Goal: Information Seeking & Learning: Find specific page/section

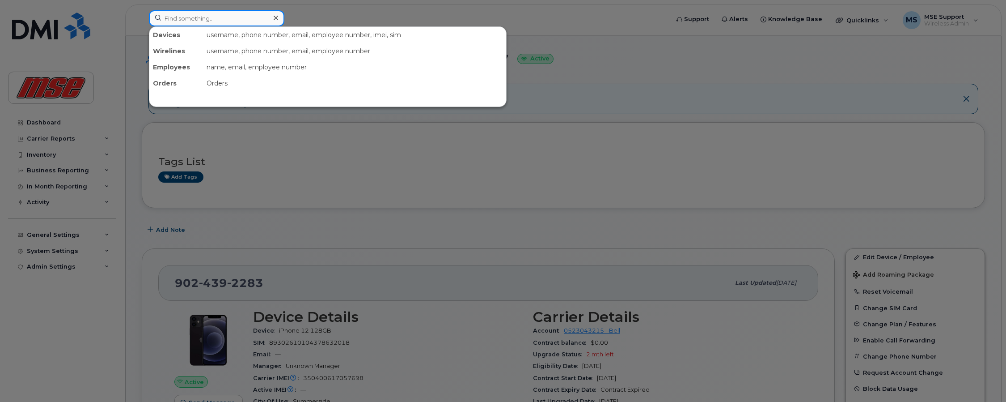
click at [203, 22] on input at bounding box center [217, 18] width 136 height 16
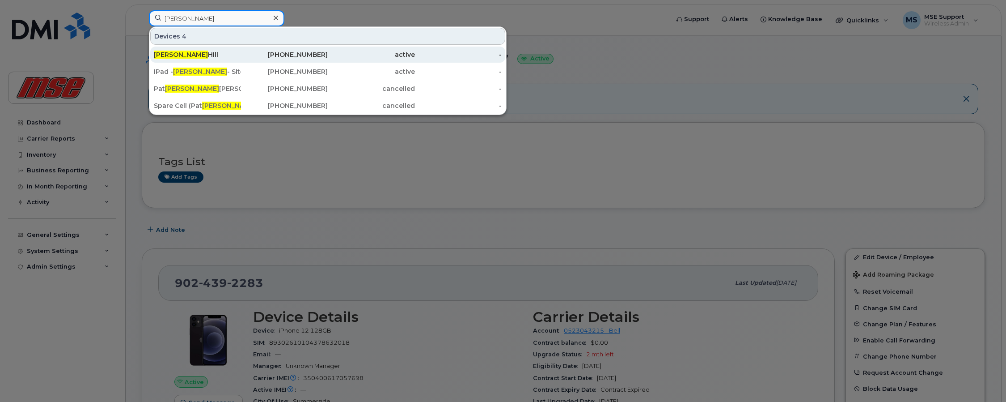
type input "rick"
click at [171, 55] on div "Rick Hill" at bounding box center [197, 54] width 87 height 9
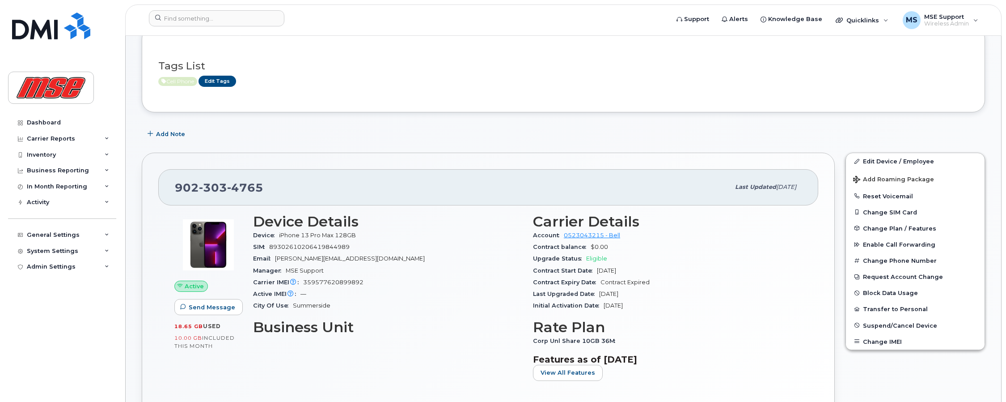
scroll to position [45, 0]
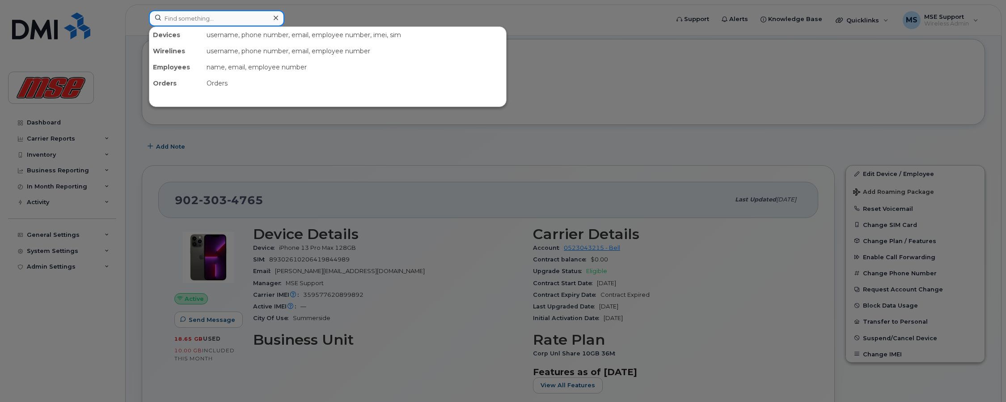
click at [208, 19] on input at bounding box center [217, 18] width 136 height 16
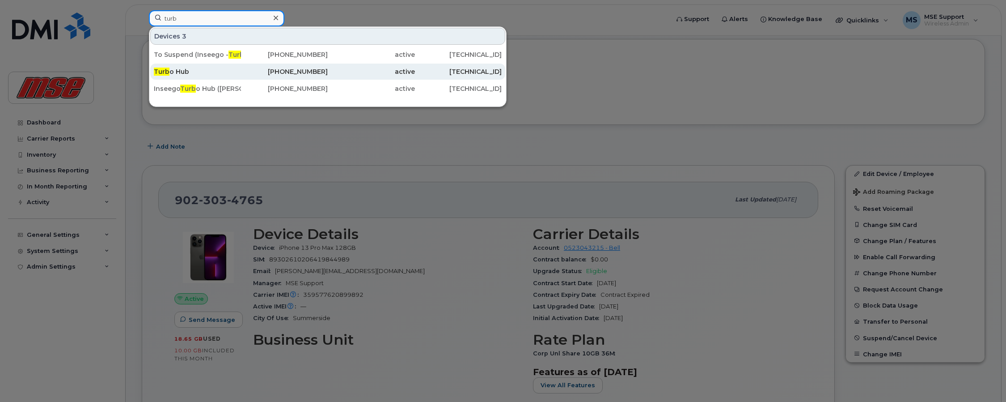
type input "turb"
click at [174, 71] on div "Turb o Hub" at bounding box center [197, 71] width 87 height 9
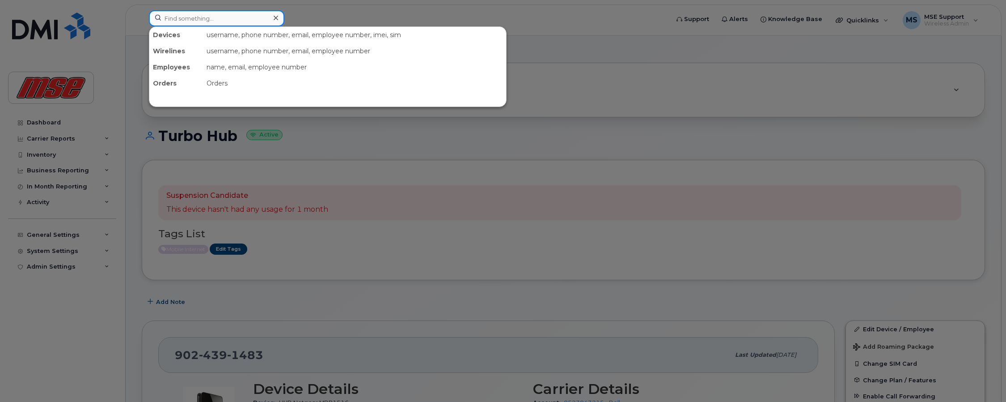
click at [202, 21] on input at bounding box center [217, 18] width 136 height 16
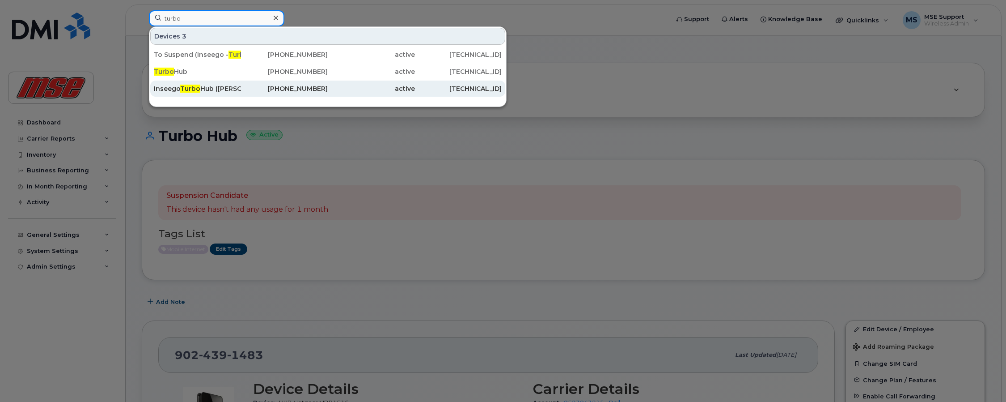
type input "turbo"
drag, startPoint x: 219, startPoint y: 88, endPoint x: 225, endPoint y: 89, distance: 6.4
click at [219, 88] on div "Inseego Turbo Hub (Jamie - Site)" at bounding box center [197, 88] width 87 height 9
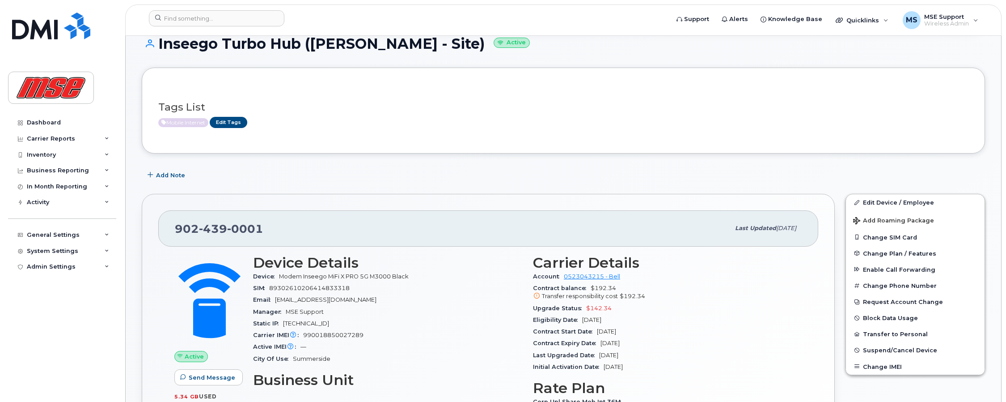
scroll to position [45, 0]
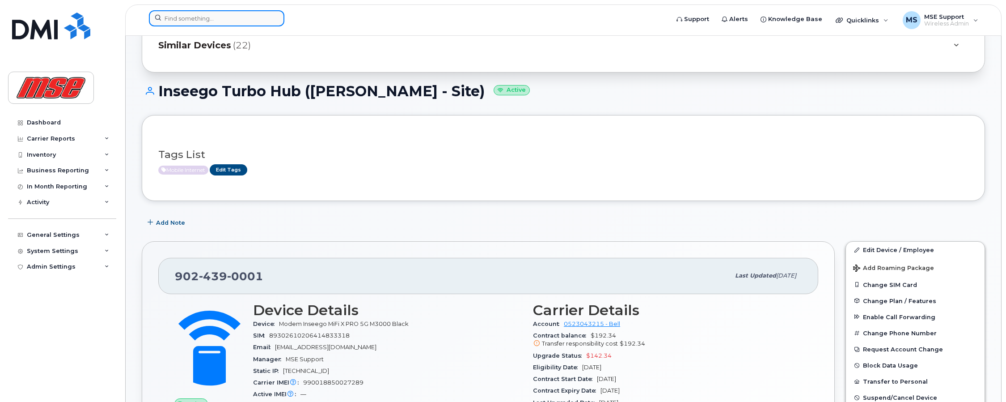
click at [218, 21] on input at bounding box center [217, 18] width 136 height 16
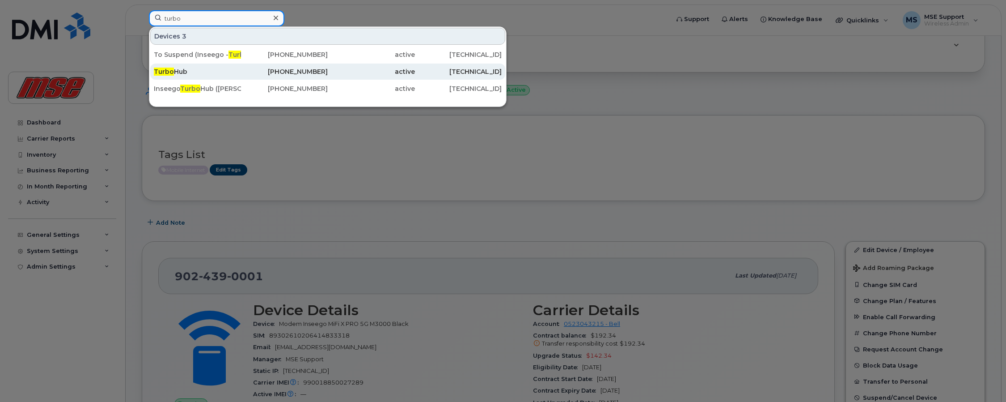
type input "turbo"
click at [177, 72] on div "Turbo Hub" at bounding box center [197, 71] width 87 height 9
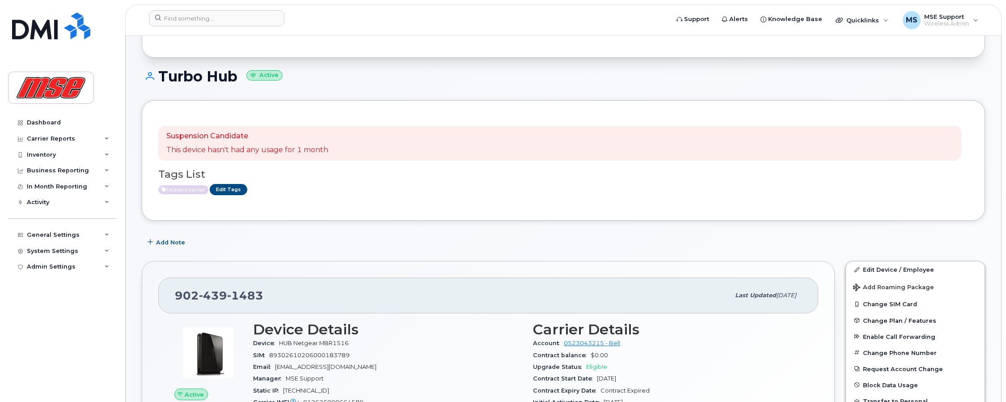
scroll to position [89, 0]
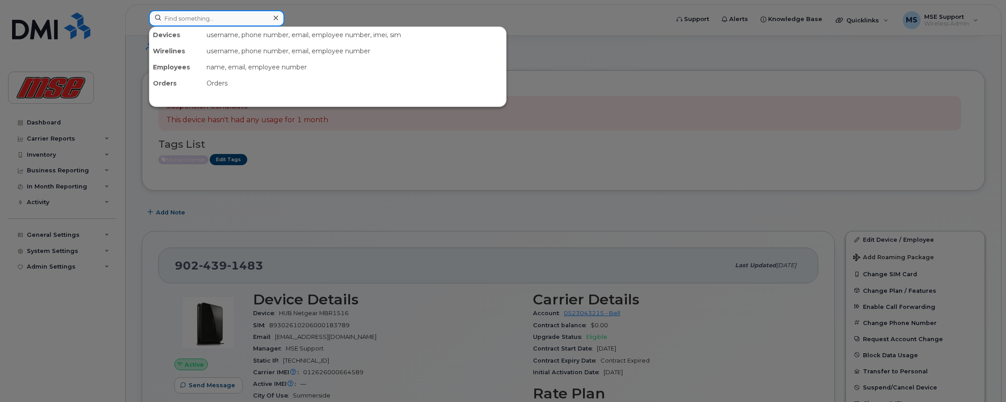
click at [239, 22] on input at bounding box center [217, 18] width 136 height 16
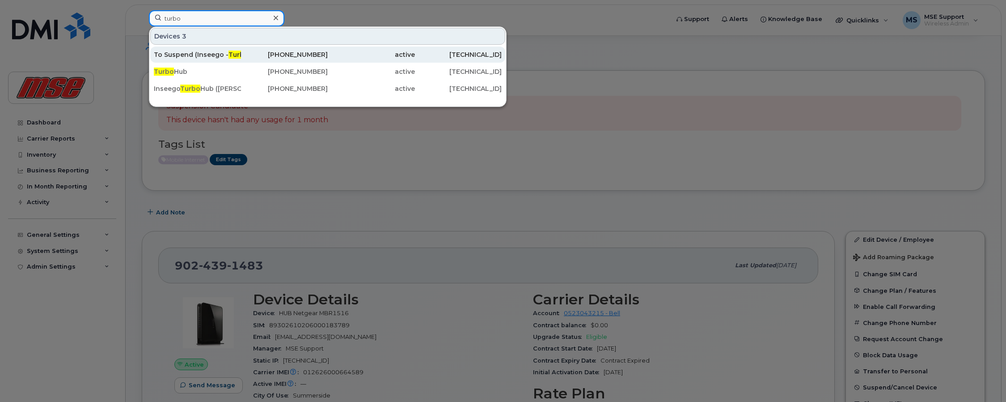
type input "turbo"
click at [201, 55] on div "To Suspend (Inseego - Turbo Hub) IT Storage" at bounding box center [197, 54] width 87 height 9
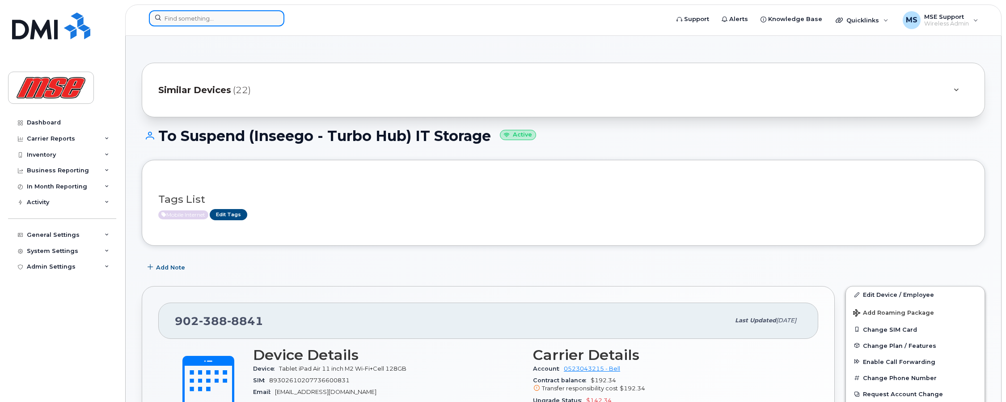
click at [190, 17] on input at bounding box center [217, 18] width 136 height 16
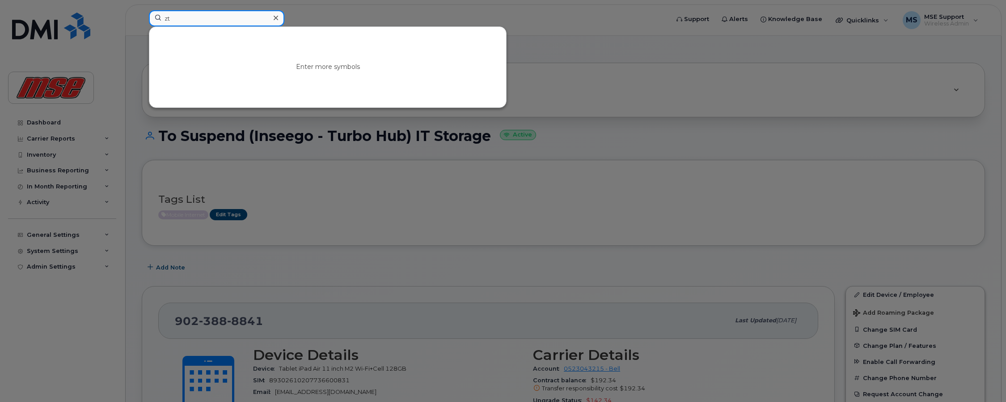
type input "z"
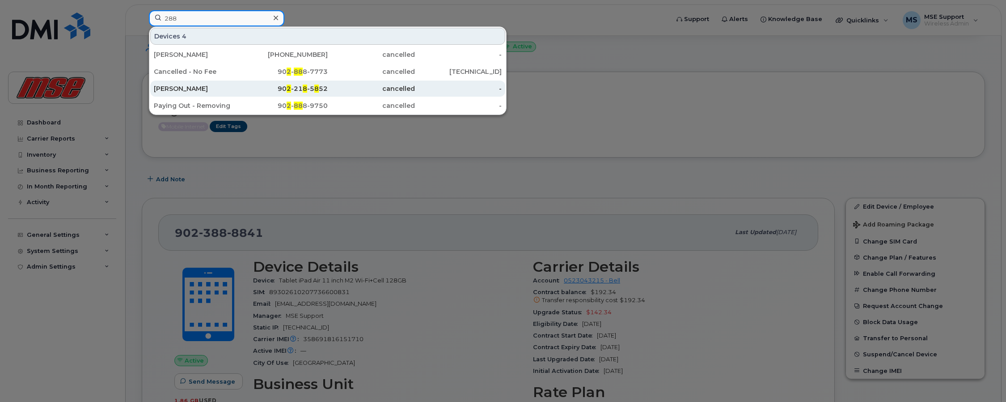
scroll to position [89, 0]
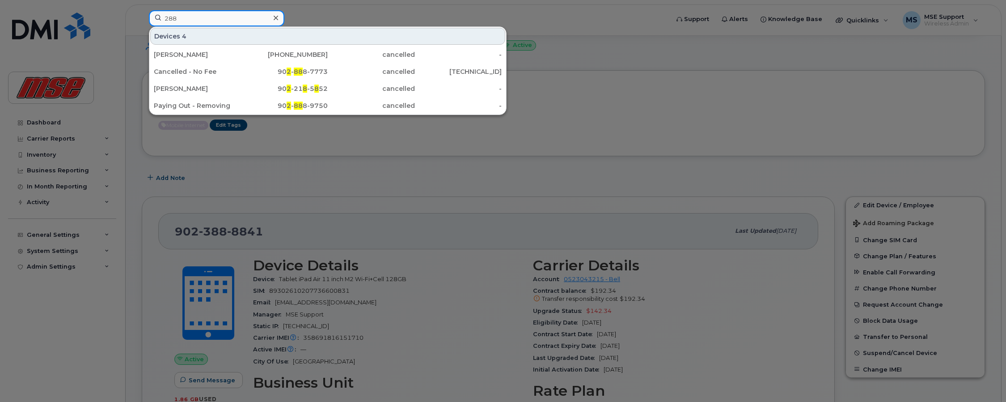
click at [165, 21] on input "288" at bounding box center [217, 18] width 136 height 16
type input "mf288"
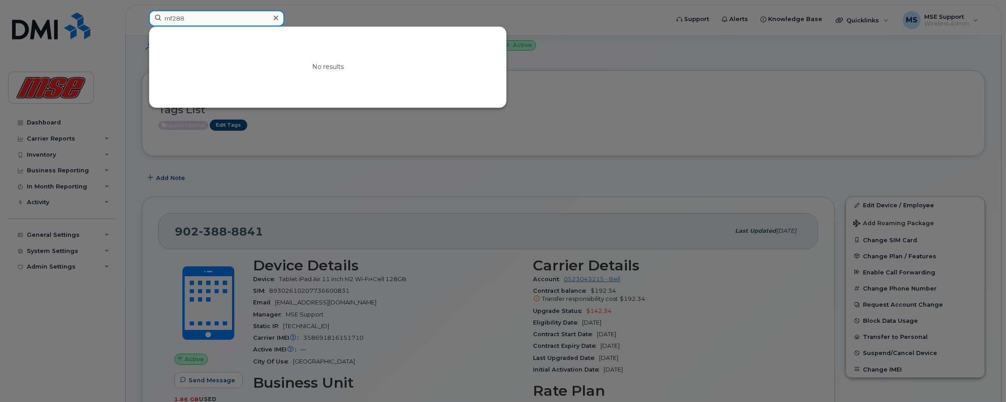
drag, startPoint x: 200, startPoint y: 19, endPoint x: 113, endPoint y: 15, distance: 87.8
click at [142, 15] on div "mf288 No results" at bounding box center [406, 20] width 529 height 20
click at [100, 351] on div at bounding box center [503, 201] width 1006 height 402
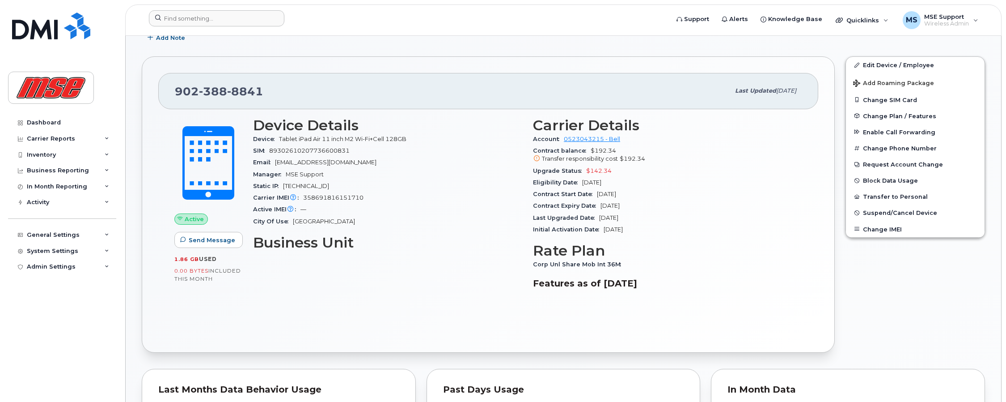
scroll to position [224, 0]
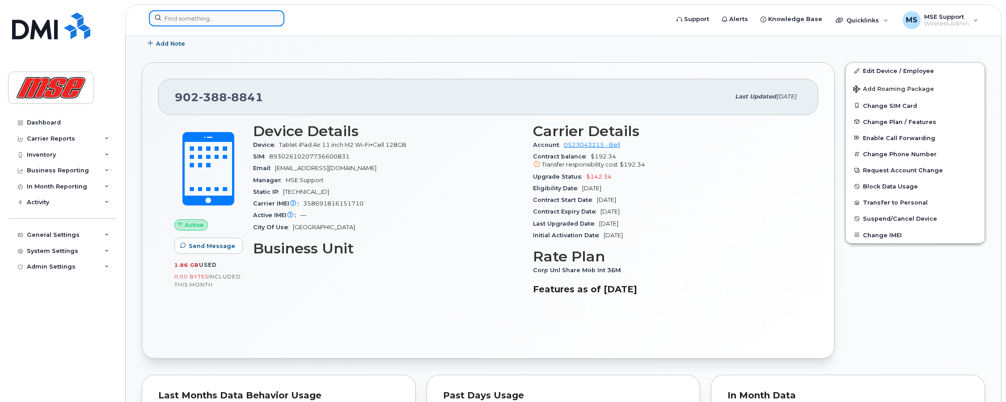
click at [205, 21] on input at bounding box center [217, 18] width 136 height 16
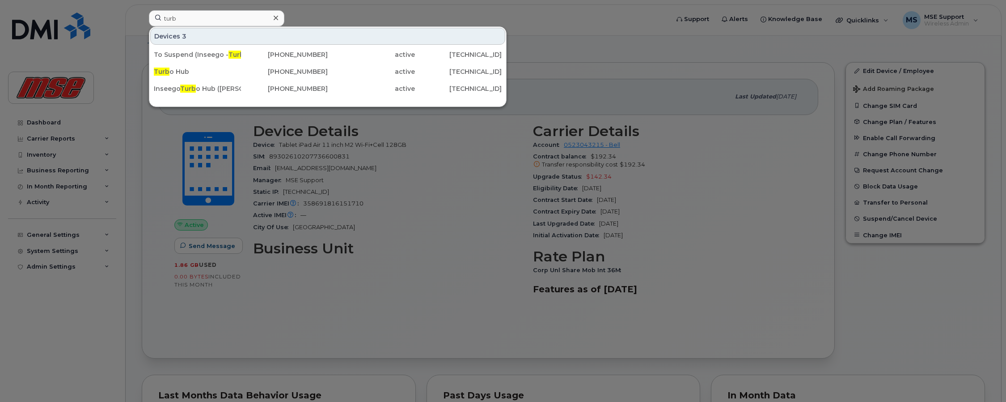
click at [98, 324] on div at bounding box center [503, 201] width 1006 height 402
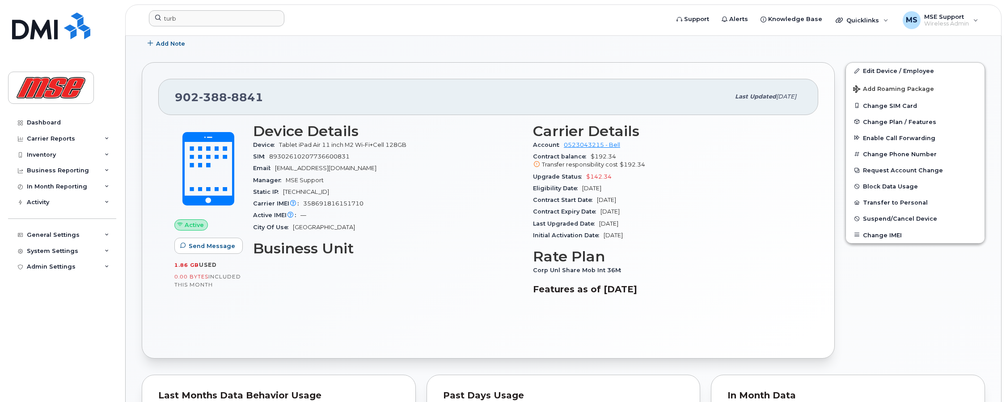
click at [956, 308] on div "Edit Device / Employee Add Roaming Package Change SIM Card Change Plan / Featur…" at bounding box center [915, 210] width 150 height 306
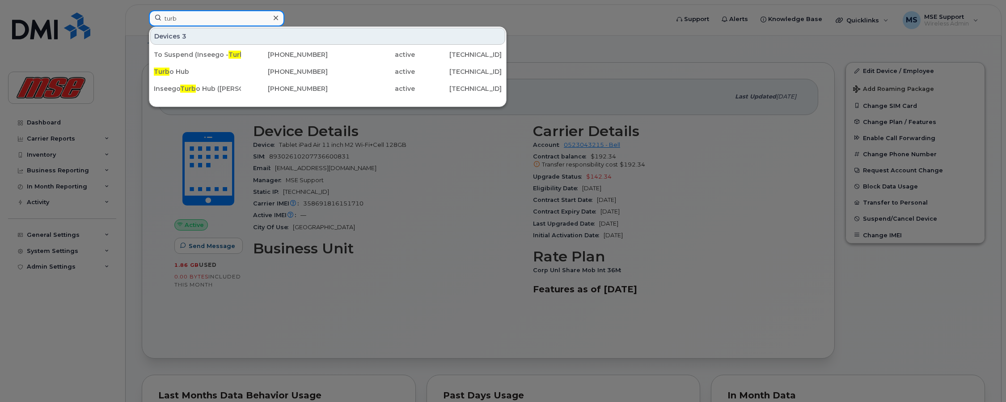
click at [190, 21] on input "turb" at bounding box center [217, 18] width 136 height 16
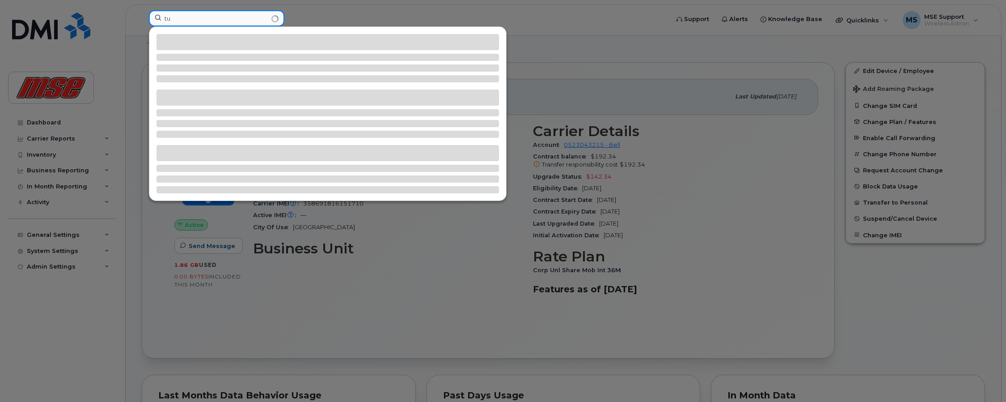
type input "t"
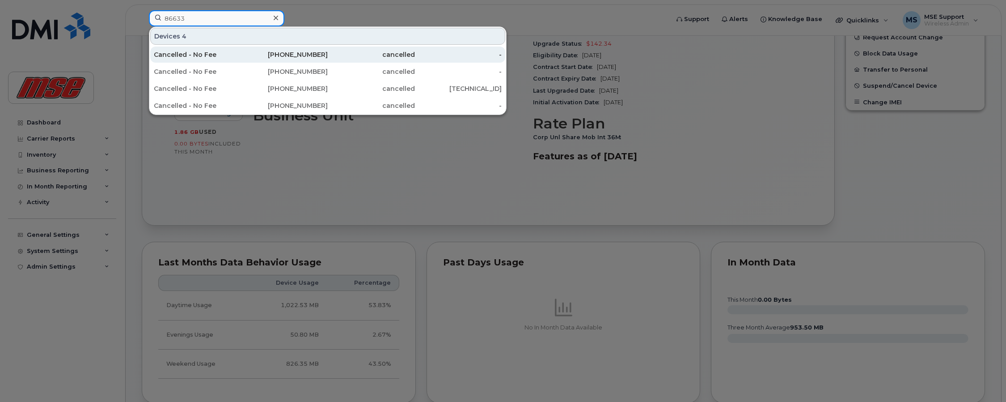
scroll to position [358, 0]
type input "8663390304"
click at [199, 56] on div "Cancelled - No Fee" at bounding box center [197, 54] width 87 height 9
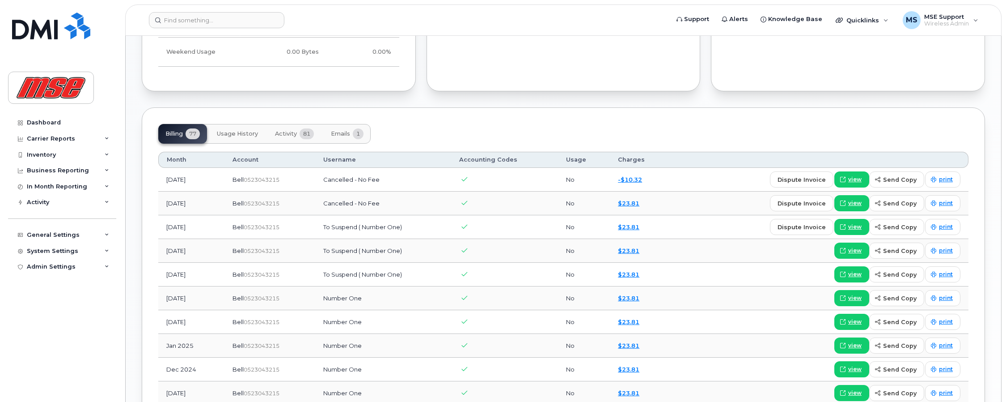
scroll to position [626, 0]
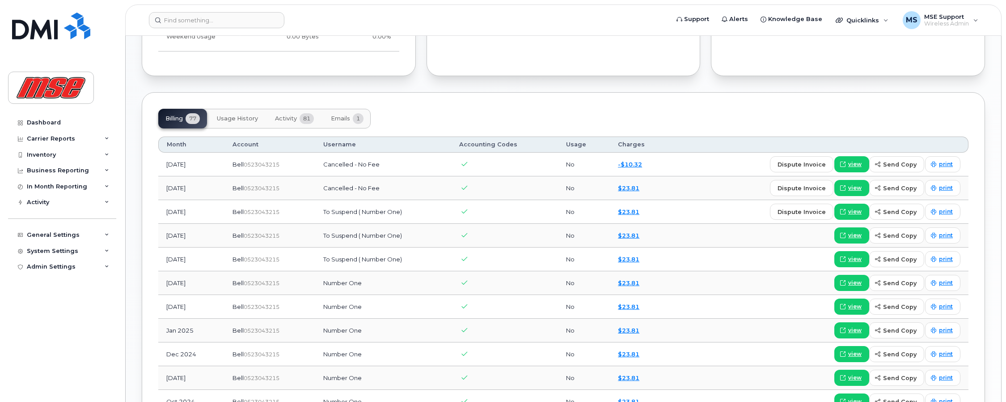
drag, startPoint x: 289, startPoint y: 166, endPoint x: 244, endPoint y: 165, distance: 44.8
click at [244, 165] on div "Bell  0523043215" at bounding box center [270, 164] width 75 height 8
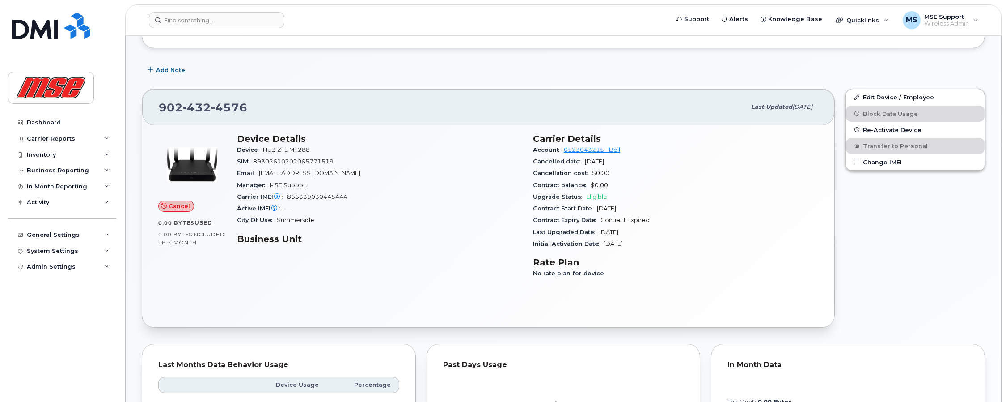
scroll to position [179, 0]
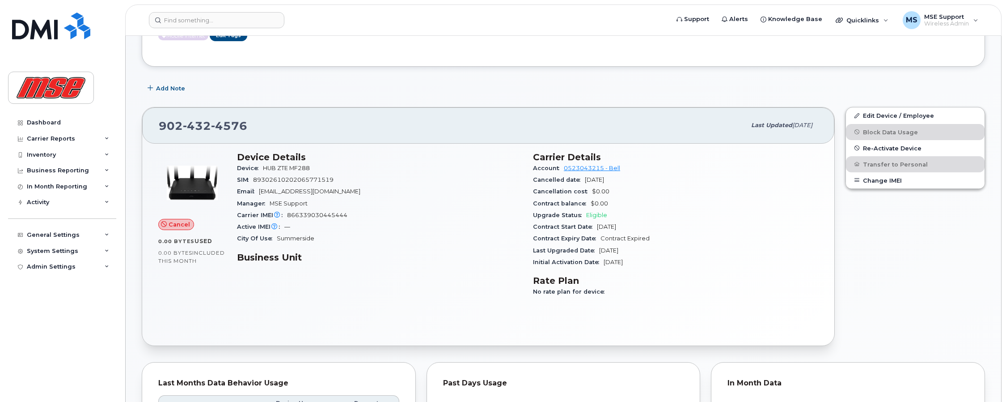
click at [539, 111] on div "902 432 4576 Last updated Jul 25, 2025" at bounding box center [488, 125] width 692 height 36
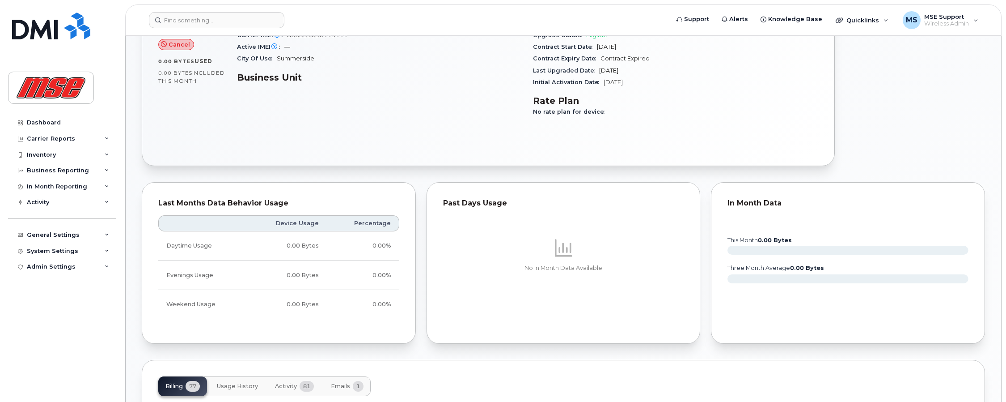
scroll to position [358, 0]
click at [631, 130] on div "Carrier Details Account 0523043215 - Bell Cancelled date May 07, 2024 Cancellat…" at bounding box center [676, 49] width 296 height 164
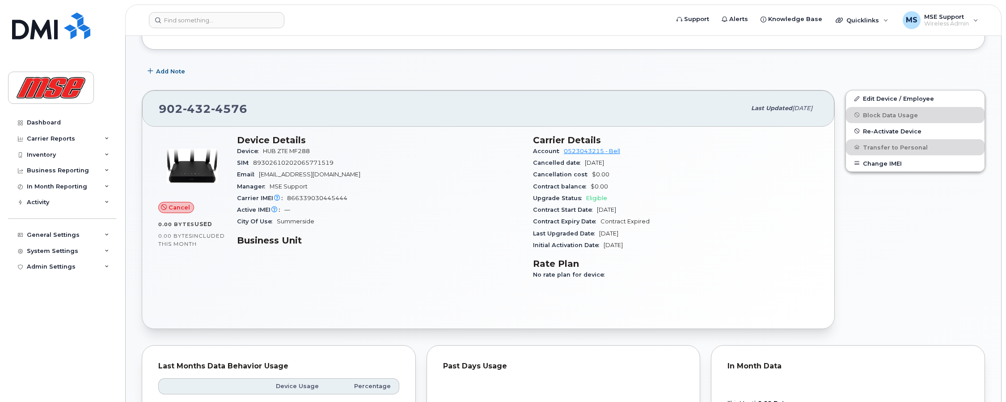
scroll to position [0, 0]
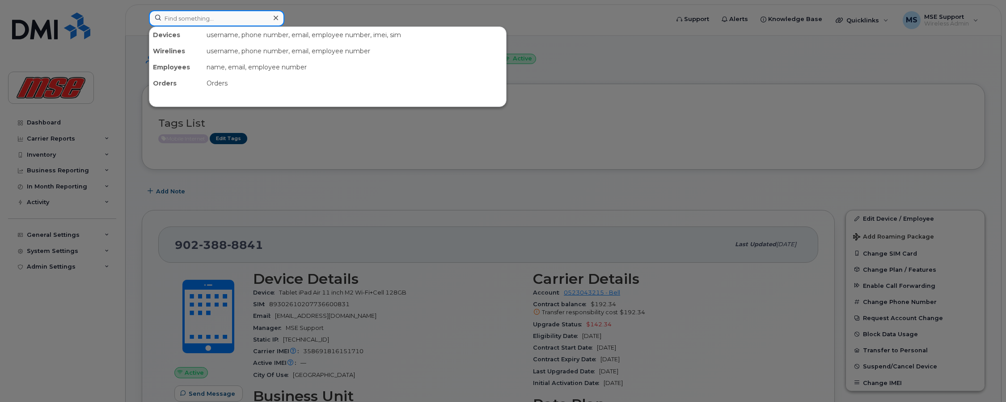
click at [227, 18] on input at bounding box center [217, 18] width 136 height 16
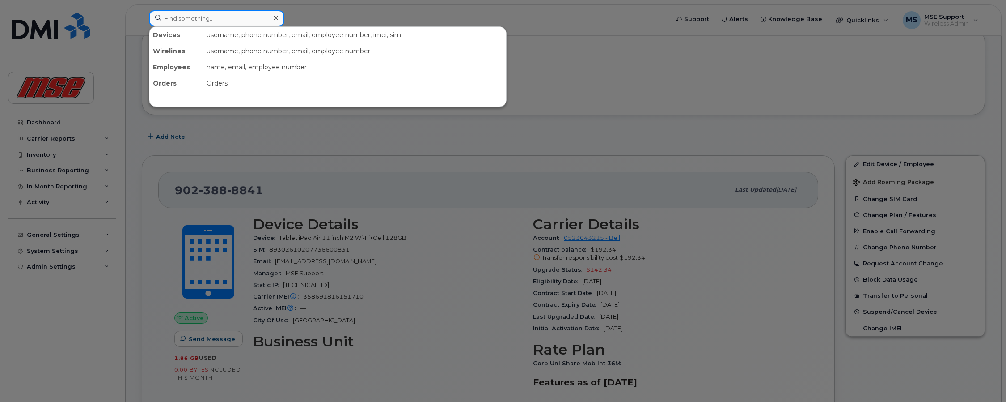
scroll to position [134, 0]
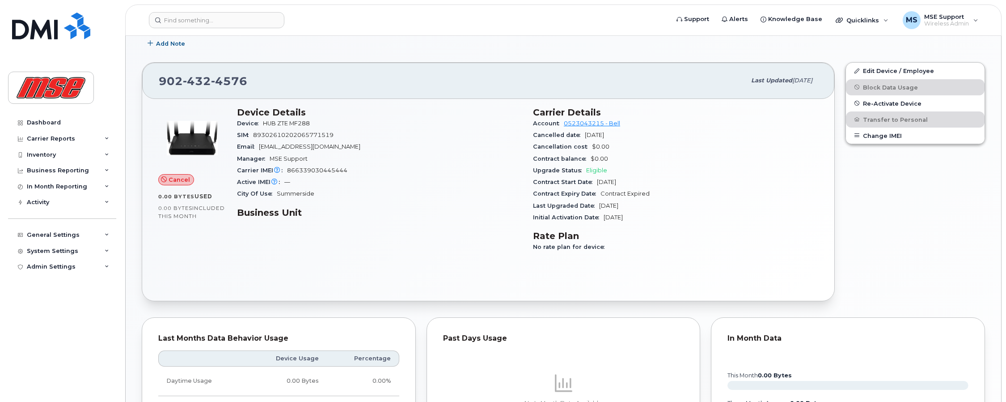
scroll to position [300, 0]
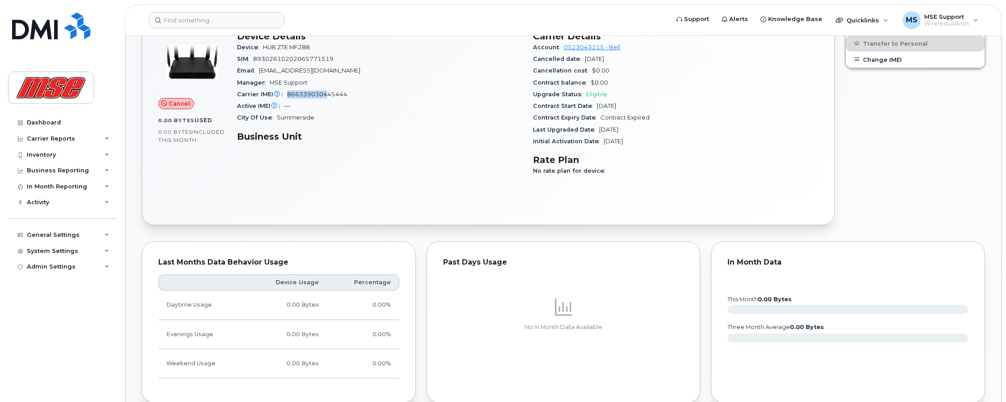
drag, startPoint x: 288, startPoint y: 96, endPoint x: 326, endPoint y: 96, distance: 37.6
click at [326, 96] on span "866339030445444" at bounding box center [317, 94] width 60 height 7
copy span "8663390304"
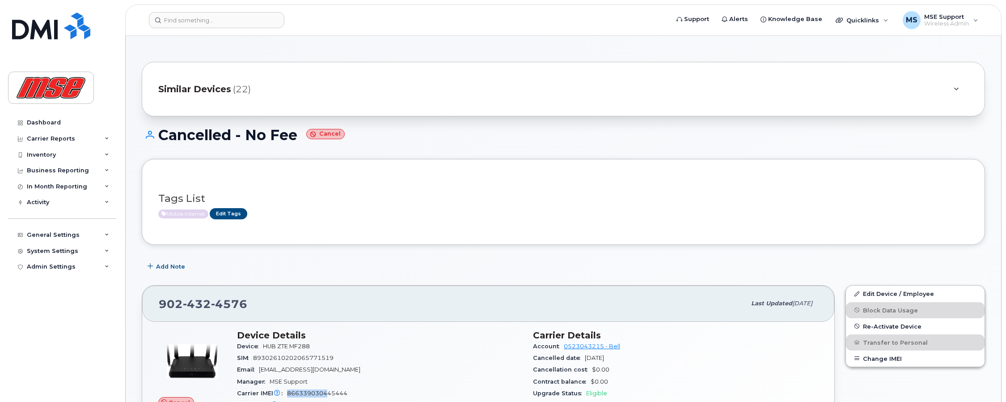
scroll to position [0, 0]
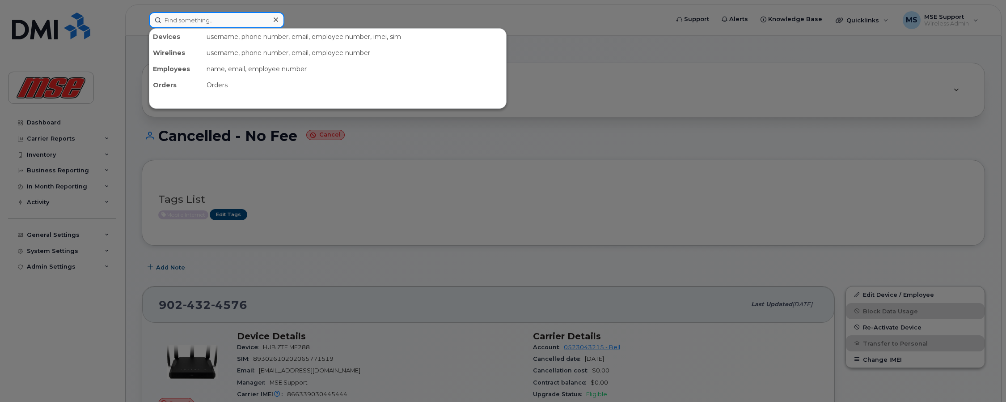
click at [224, 22] on input at bounding box center [217, 20] width 136 height 16
paste input "8663390304"
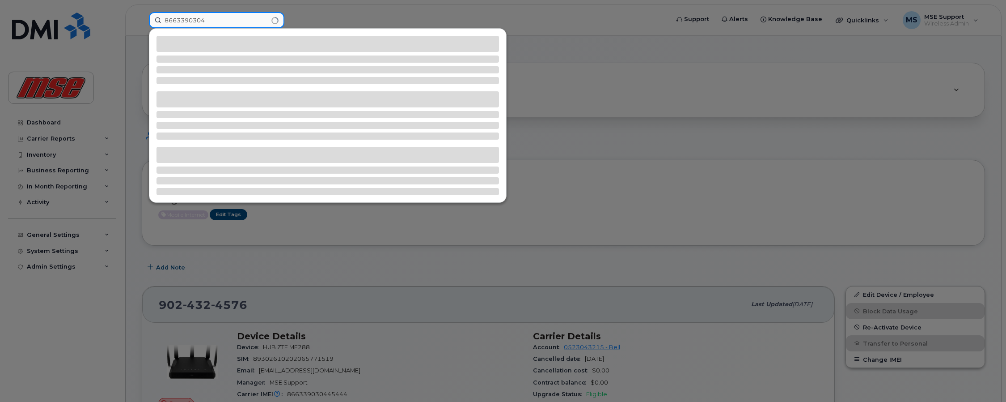
type input "8663390304"
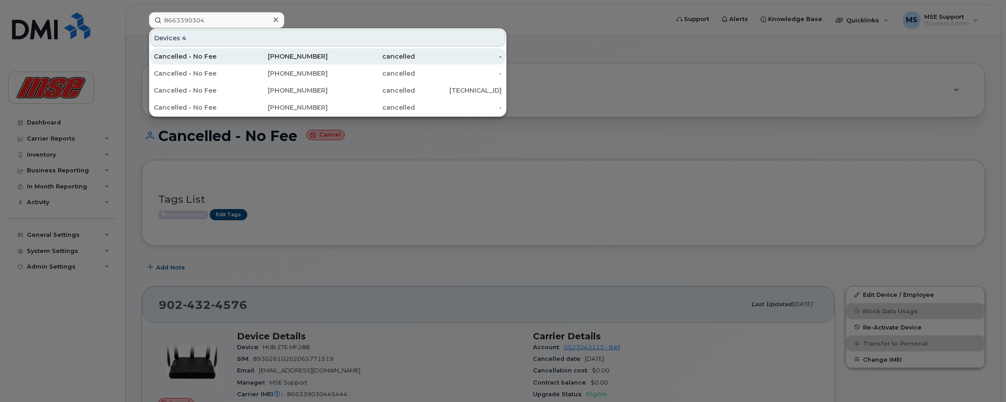
click at [201, 60] on div "Cancelled - No Fee" at bounding box center [197, 56] width 87 height 9
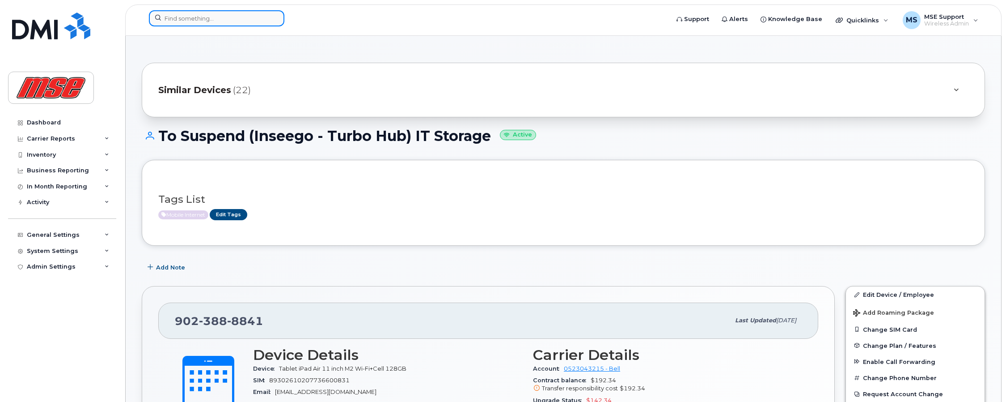
click at [188, 21] on input at bounding box center [217, 18] width 136 height 16
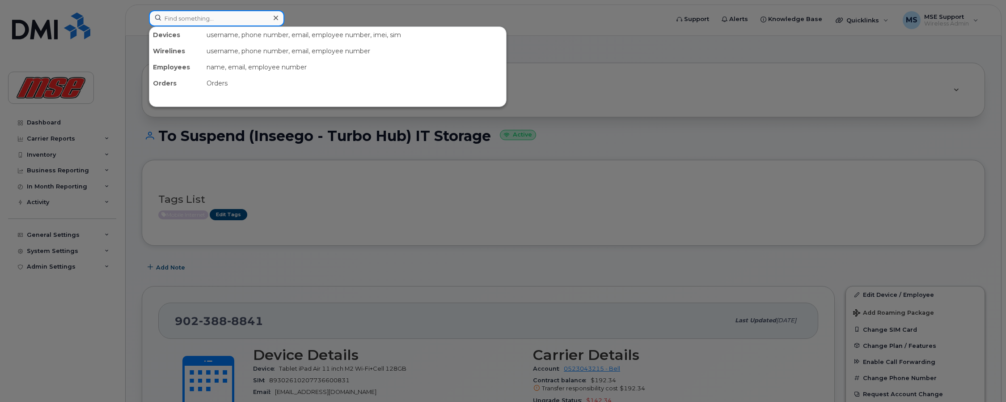
paste input "8663390304"
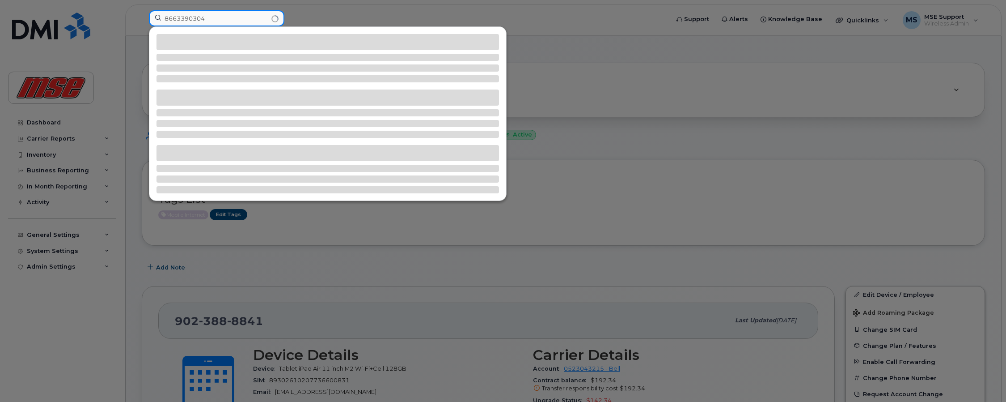
type input "8663390304"
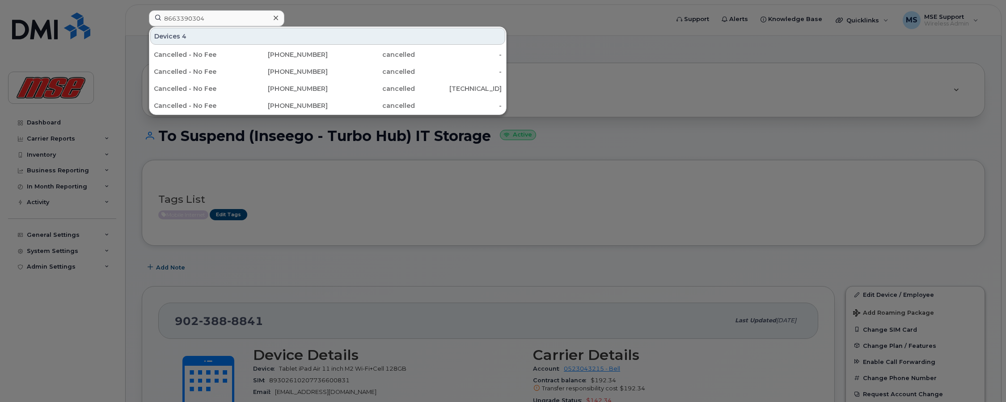
click at [339, 37] on div "Devices 4" at bounding box center [327, 36] width 355 height 17
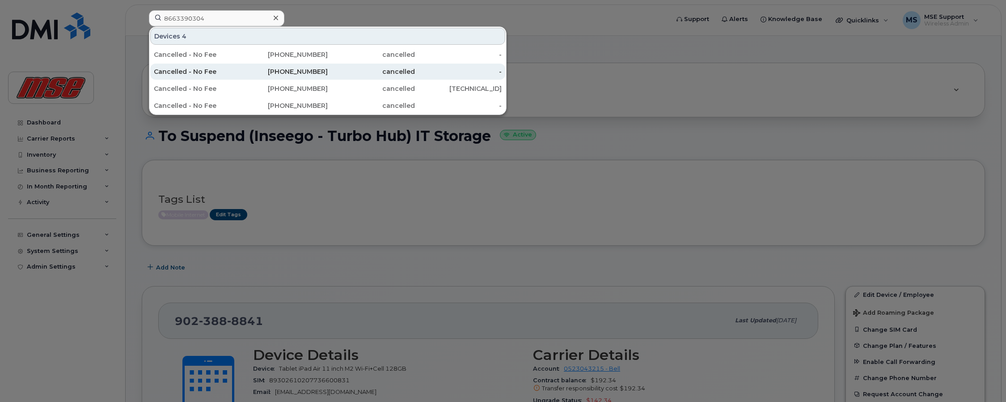
click at [192, 73] on div "Cancelled - No Fee" at bounding box center [197, 71] width 87 height 9
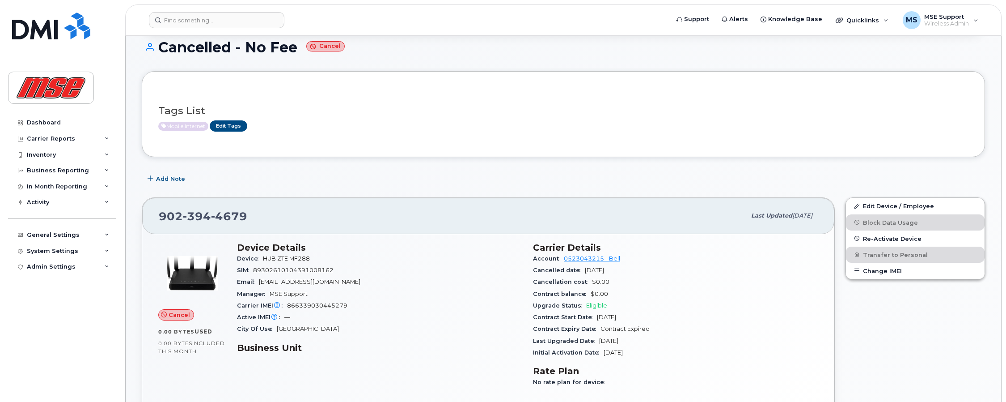
scroll to position [89, 0]
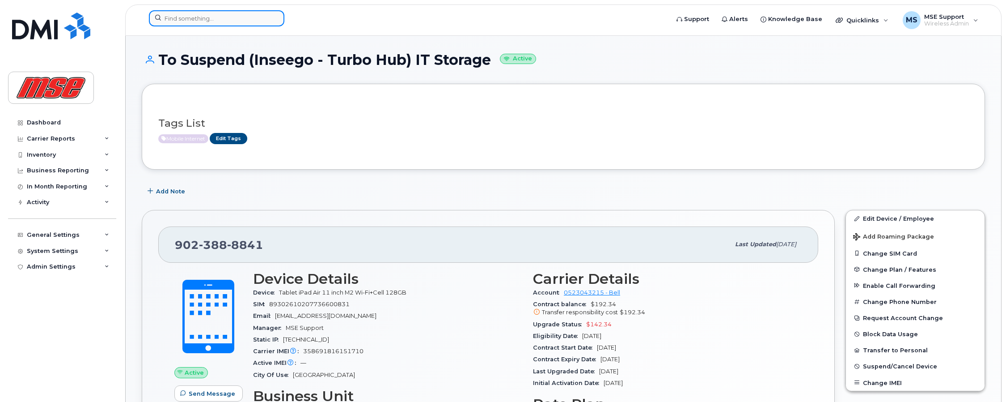
click at [217, 18] on input at bounding box center [217, 18] width 136 height 16
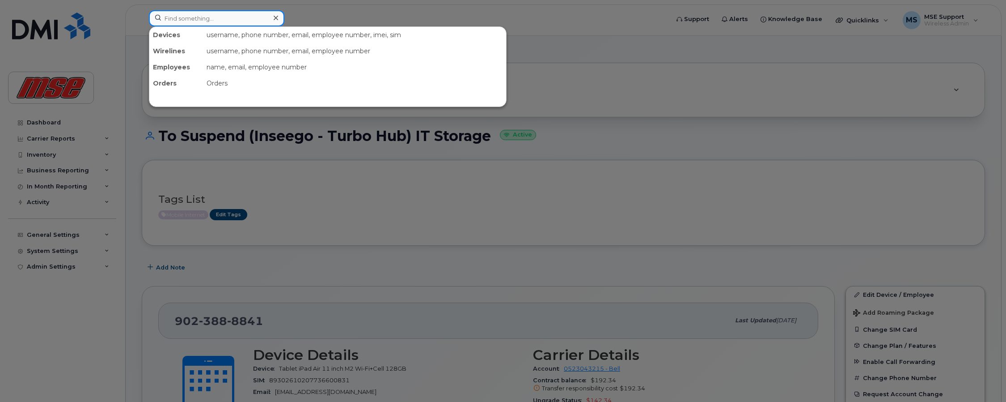
paste input "8663390304"
type input "8663390304"
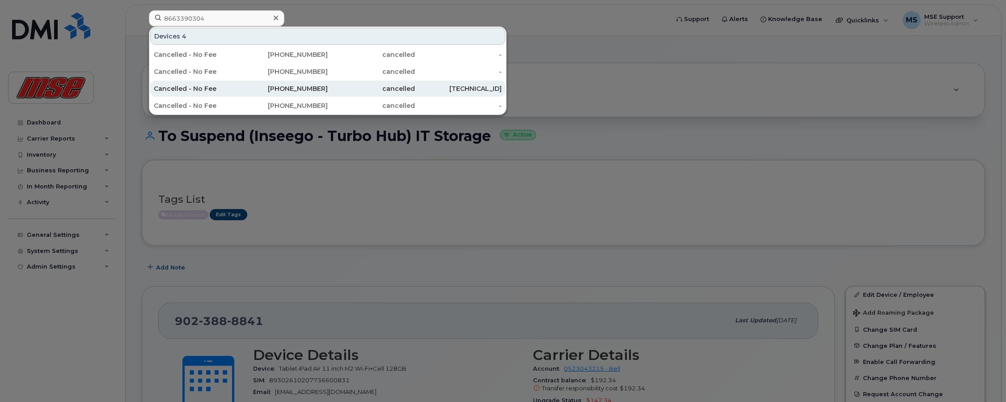
click at [199, 89] on div "Cancelled - No Fee" at bounding box center [197, 88] width 87 height 9
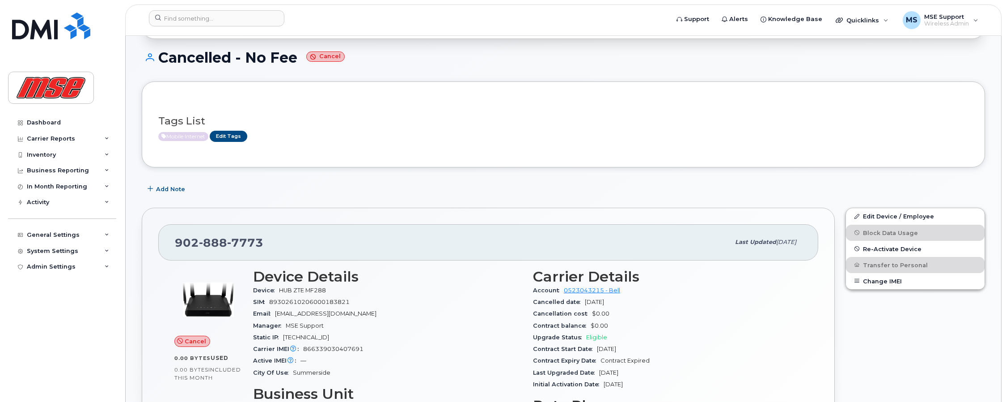
scroll to position [89, 0]
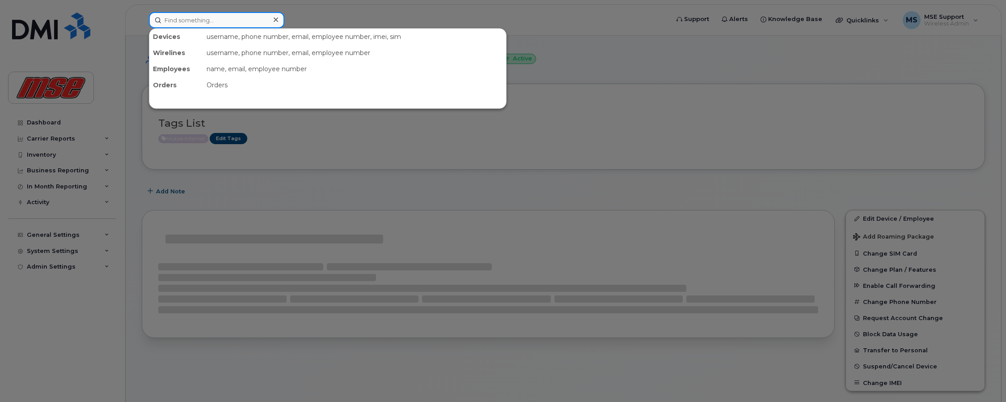
click at [232, 26] on input at bounding box center [217, 20] width 136 height 16
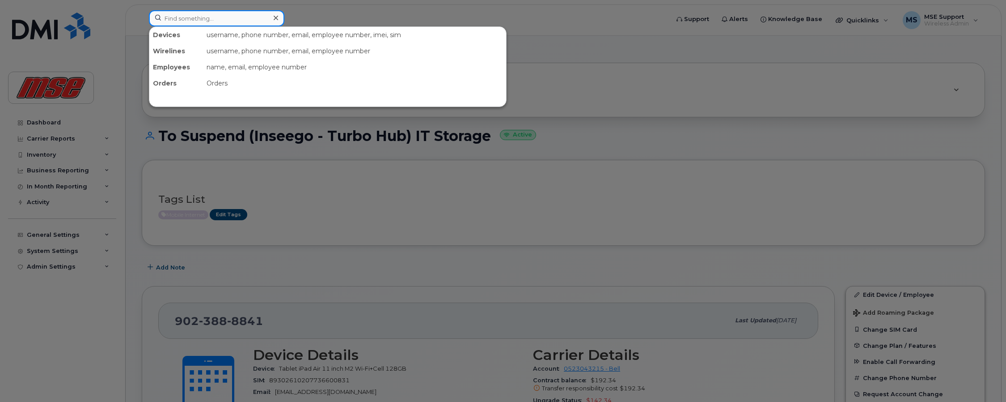
paste input "8663390304"
type input "8663390304"
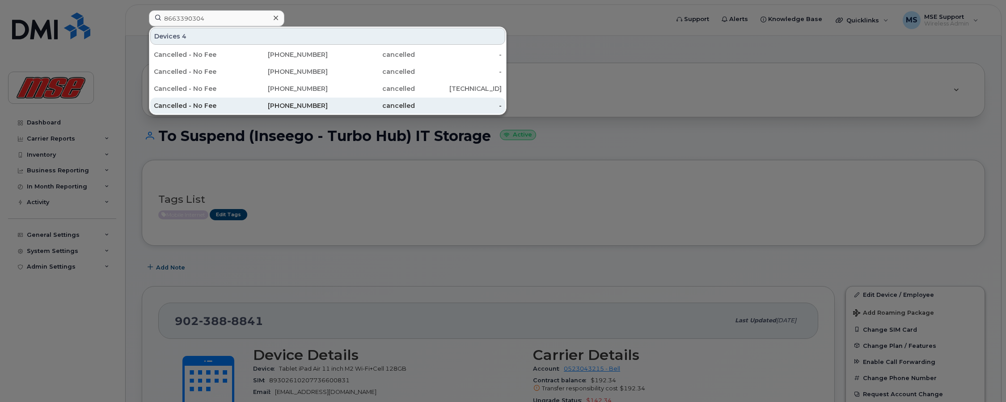
click at [188, 106] on div "Cancelled - No Fee" at bounding box center [197, 105] width 87 height 9
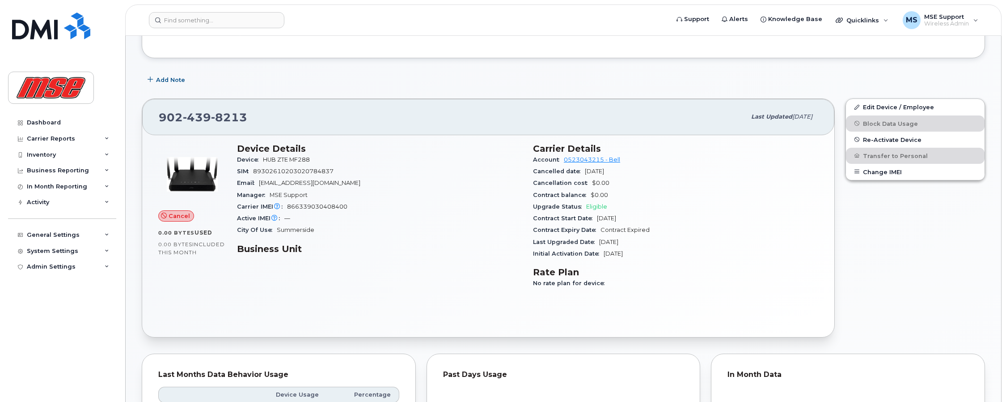
scroll to position [179, 0]
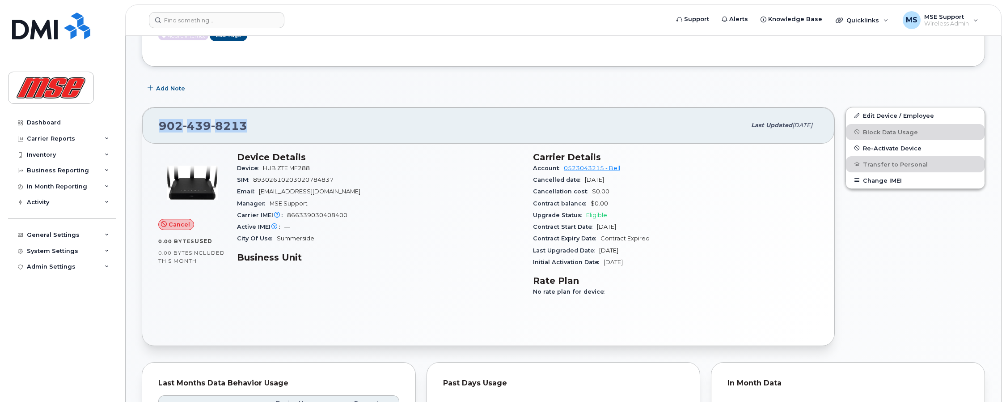
drag, startPoint x: 159, startPoint y: 123, endPoint x: 263, endPoint y: 125, distance: 104.2
click at [263, 125] on div "[PHONE_NUMBER]" at bounding box center [452, 125] width 587 height 19
copy span "[PHONE_NUMBER]"
click at [354, 319] on div "Cancel 0.00 Bytes  used 0.00 Bytes  included this month Device Details Device H…" at bounding box center [488, 245] width 692 height 202
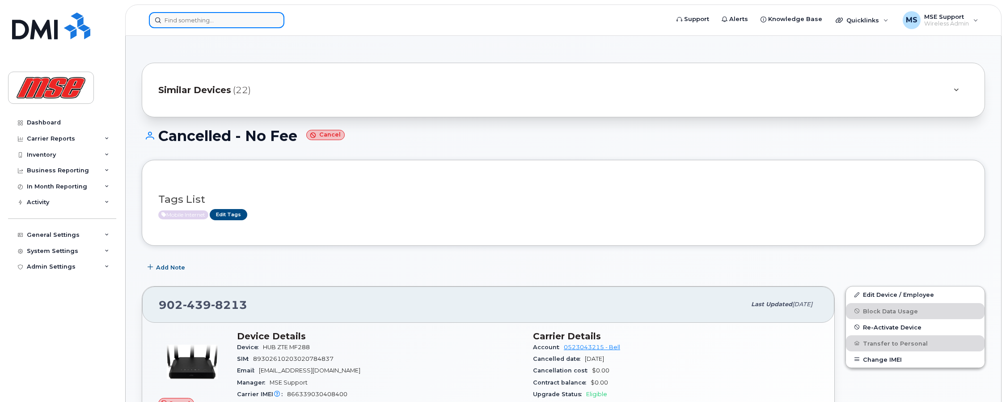
click at [228, 25] on input at bounding box center [217, 20] width 136 height 16
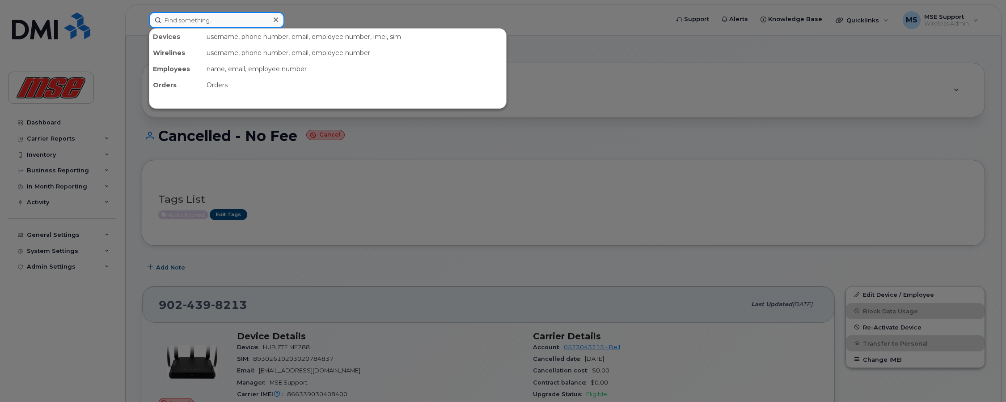
paste input "[PHONE_NUMBER]"
type input "[PHONE_NUMBER]"
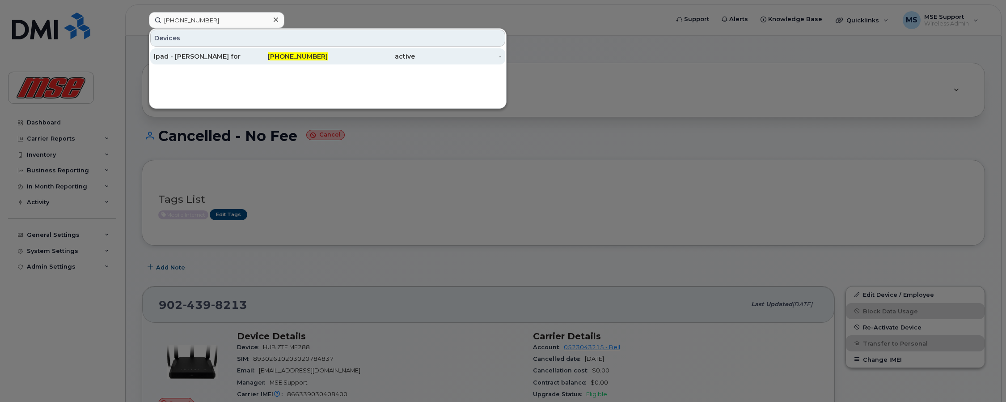
click at [207, 58] on div "Ipad - [PERSON_NAME] for Site" at bounding box center [197, 56] width 87 height 9
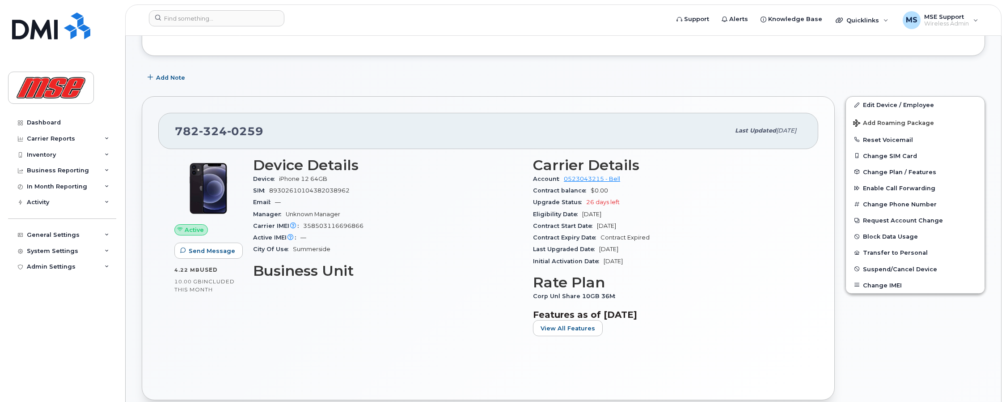
scroll to position [89, 0]
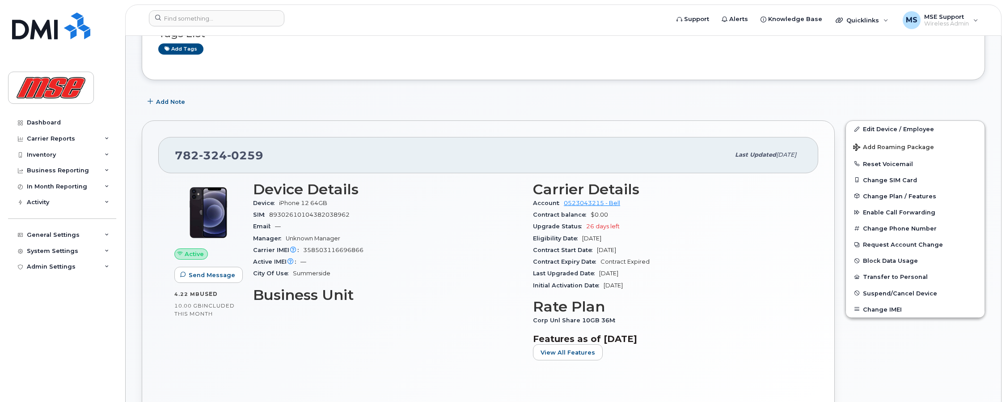
click at [416, 354] on div "Device Details Device iPhone 12 64GB SIM 89302610104382038962 Email — Manager U…" at bounding box center [388, 274] width 280 height 197
click at [374, 344] on div "Device Details Device iPhone 12 64GB SIM 89302610104382038962 Email — Manager U…" at bounding box center [388, 274] width 280 height 197
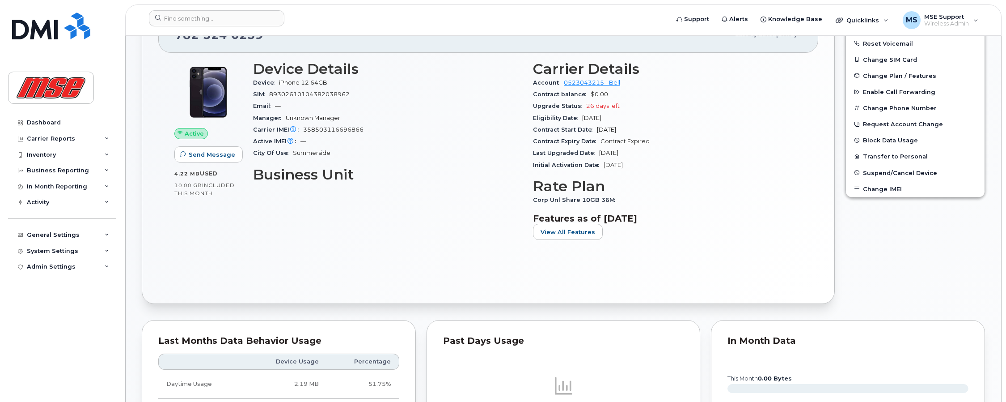
scroll to position [179, 0]
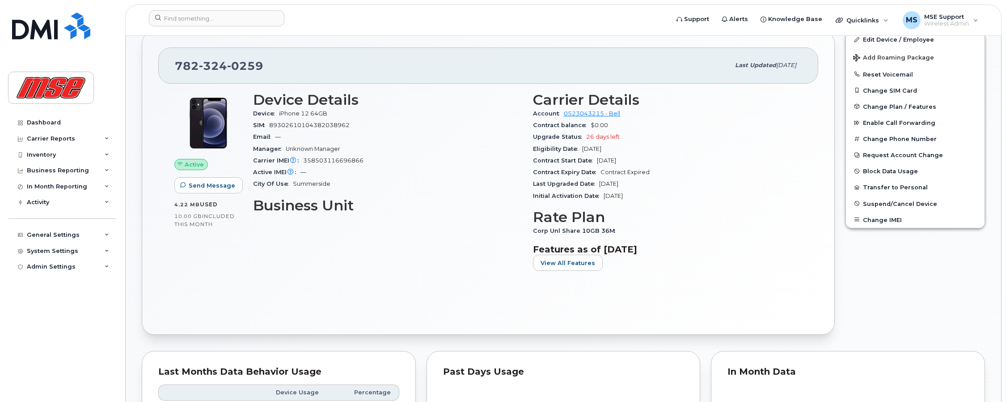
click at [429, 307] on div "Active Send Message 4.22 MB  used 10.00 GB  included this month Device Details …" at bounding box center [488, 201] width 660 height 235
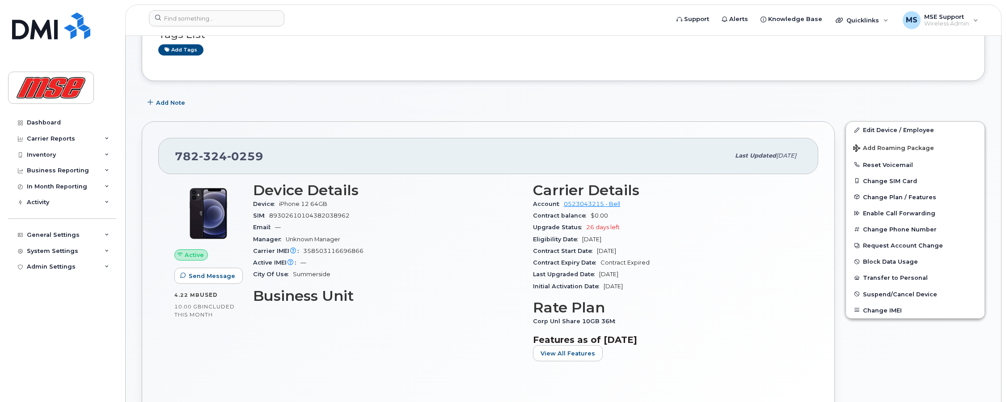
scroll to position [89, 0]
click at [423, 294] on h3 "Business Unit" at bounding box center [387, 295] width 269 height 16
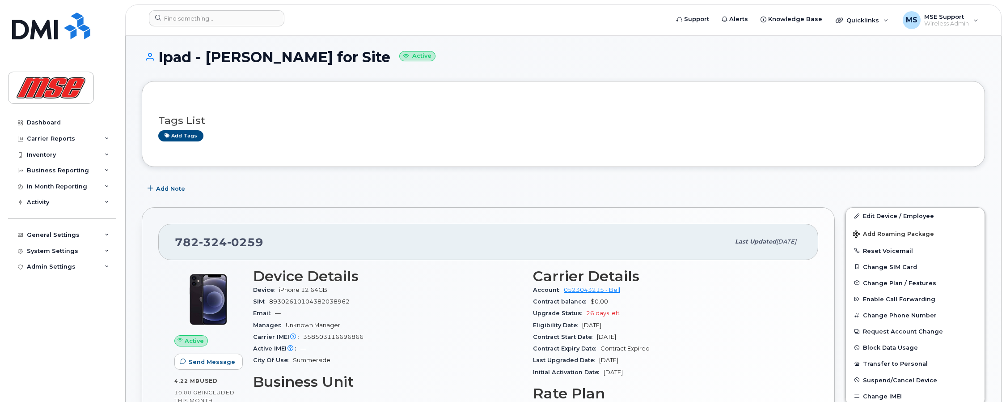
scroll to position [0, 0]
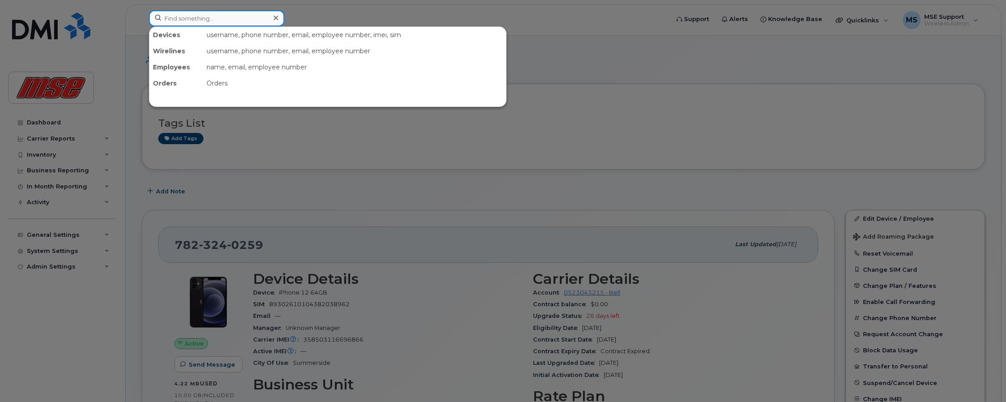
click at [214, 17] on input at bounding box center [217, 18] width 136 height 16
paste input "358691819170519"
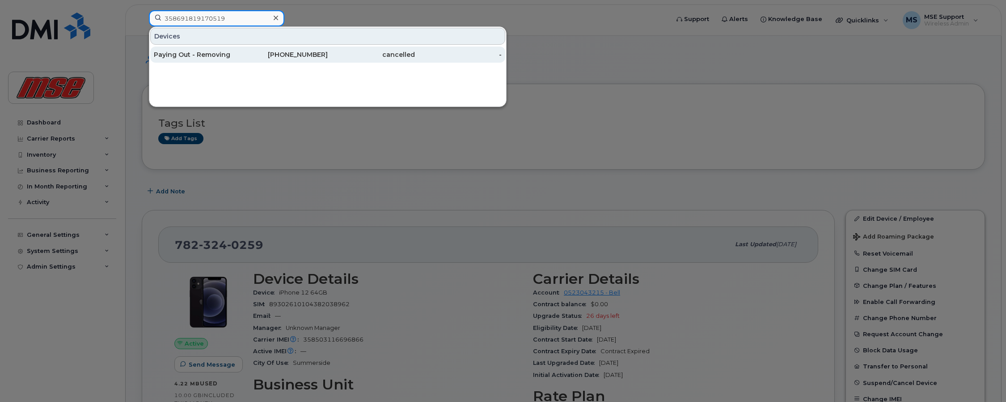
type input "358691819170519"
click at [211, 56] on div "Paying Out - Removing" at bounding box center [197, 54] width 87 height 9
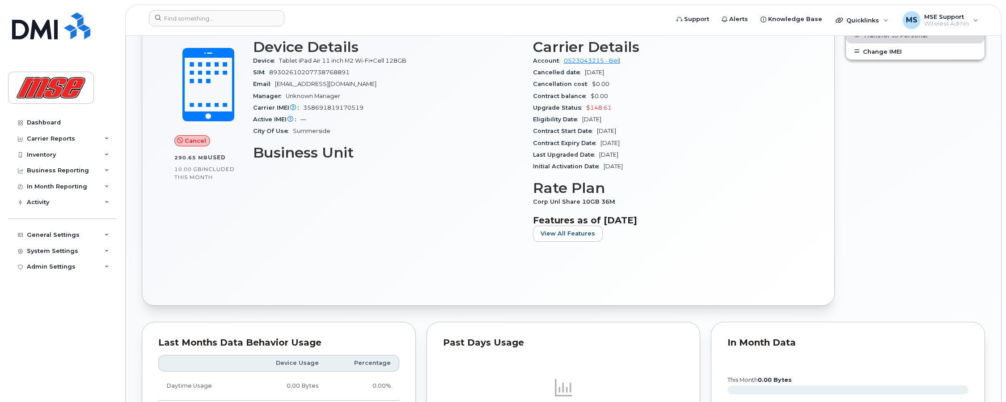
scroll to position [313, 0]
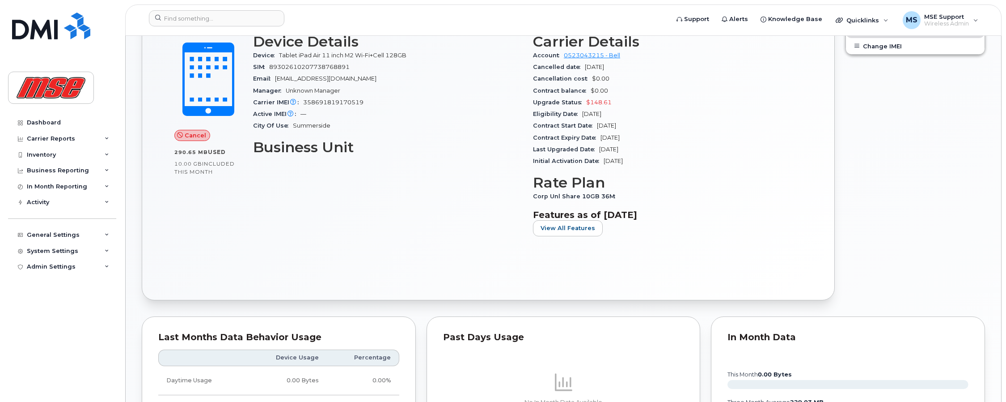
click at [295, 70] on span "89302610207738768891" at bounding box center [309, 67] width 81 height 7
drag, startPoint x: 350, startPoint y: 68, endPoint x: 270, endPoint y: 64, distance: 80.1
click at [270, 64] on div "SIM [TECHNICAL_ID]" at bounding box center [387, 67] width 269 height 12
copy span "89302610207738768891"
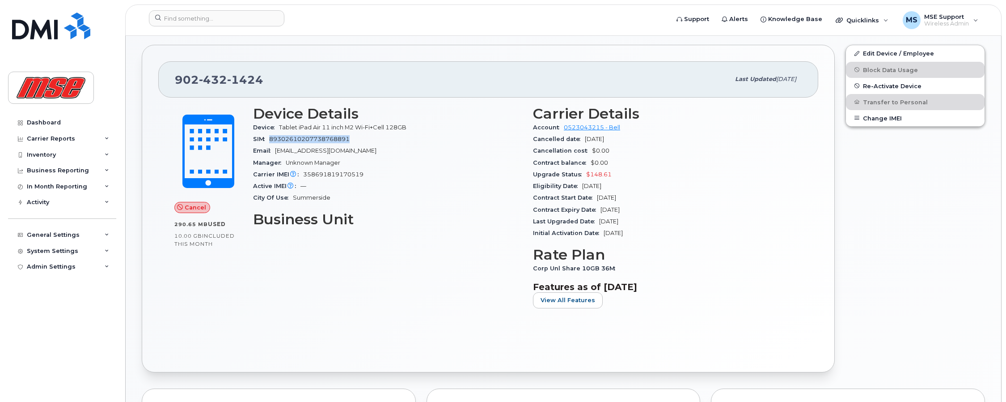
scroll to position [268, 0]
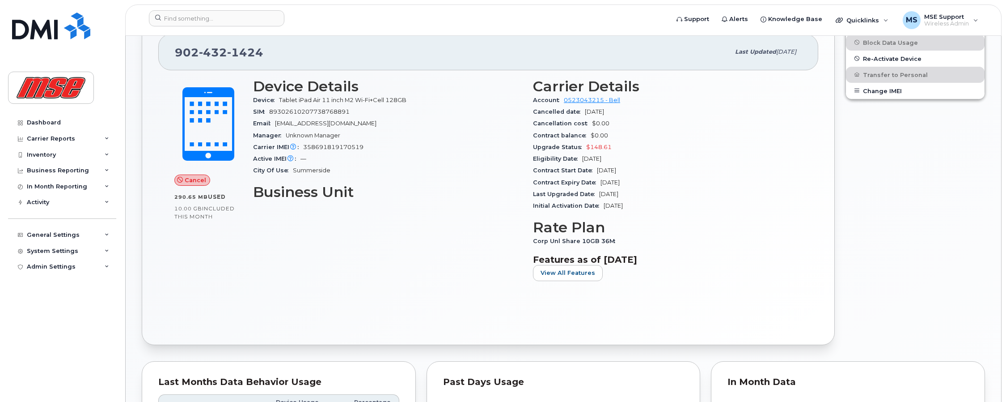
click at [390, 255] on div "Device Details Device Tablet iPad Air 11 inch M2 Wi-Fi+Cell 128GB SIM [TECHNICA…" at bounding box center [388, 183] width 280 height 221
drag, startPoint x: 266, startPoint y: 53, endPoint x: 175, endPoint y: 55, distance: 90.4
click at [175, 55] on div "[PHONE_NUMBER]" at bounding box center [452, 51] width 555 height 19
copy span "[PHONE_NUMBER]"
